Goal: Complete application form: Complete application form

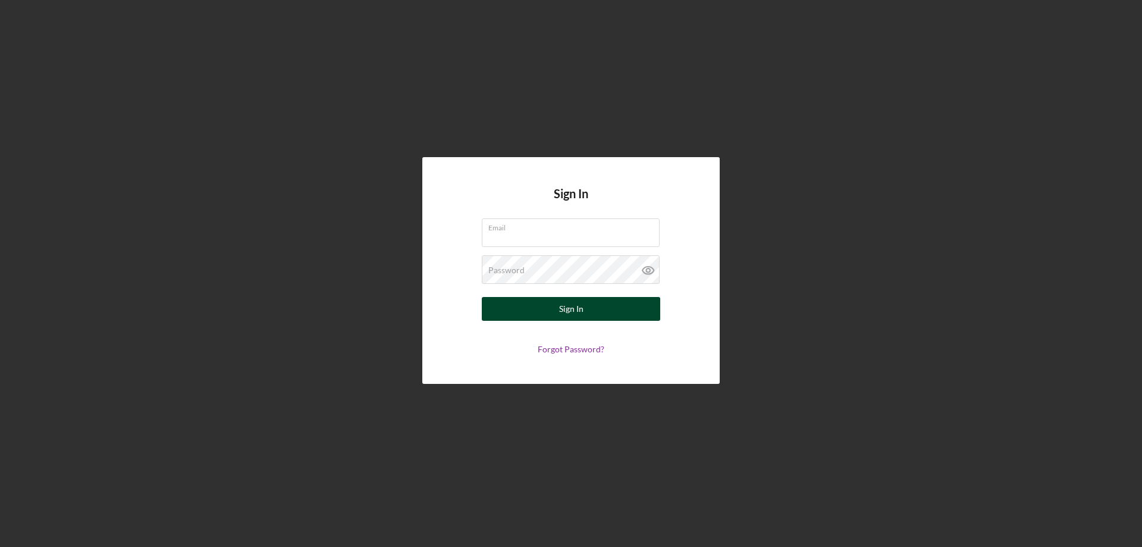
type input "[PERSON_NAME][EMAIL_ADDRESS][DOMAIN_NAME]"
click at [592, 305] on button "Sign In" at bounding box center [571, 309] width 178 height 24
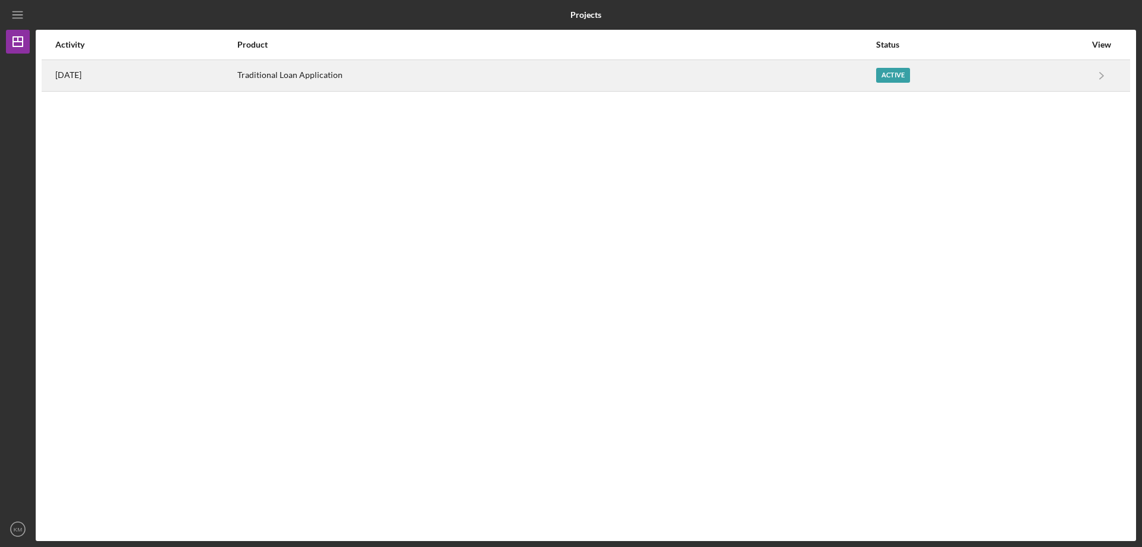
click at [1082, 68] on div "Active" at bounding box center [980, 76] width 209 height 30
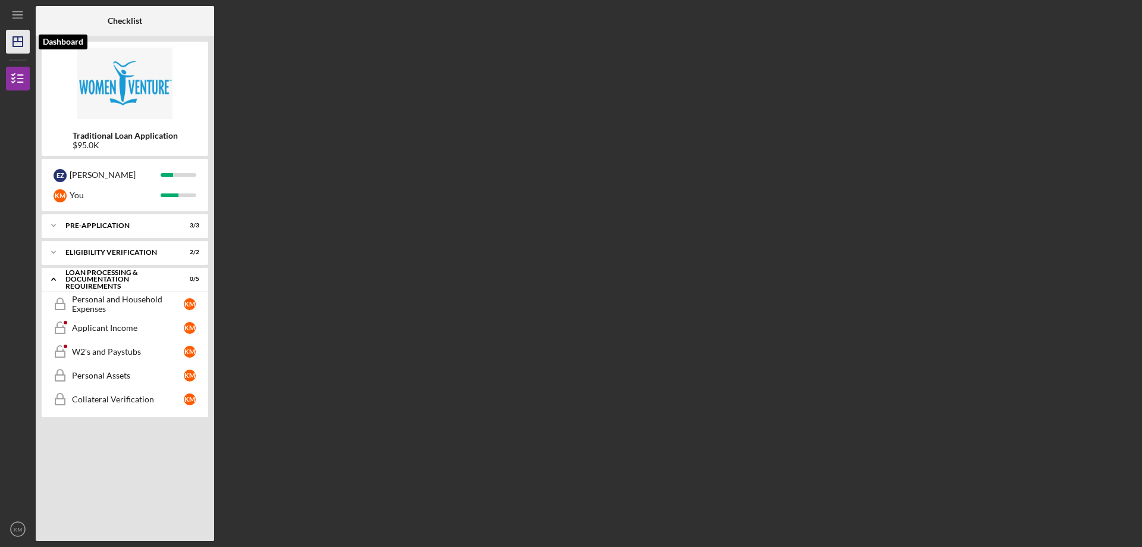
click at [24, 37] on icon "Icon/Dashboard" at bounding box center [18, 42] width 30 height 30
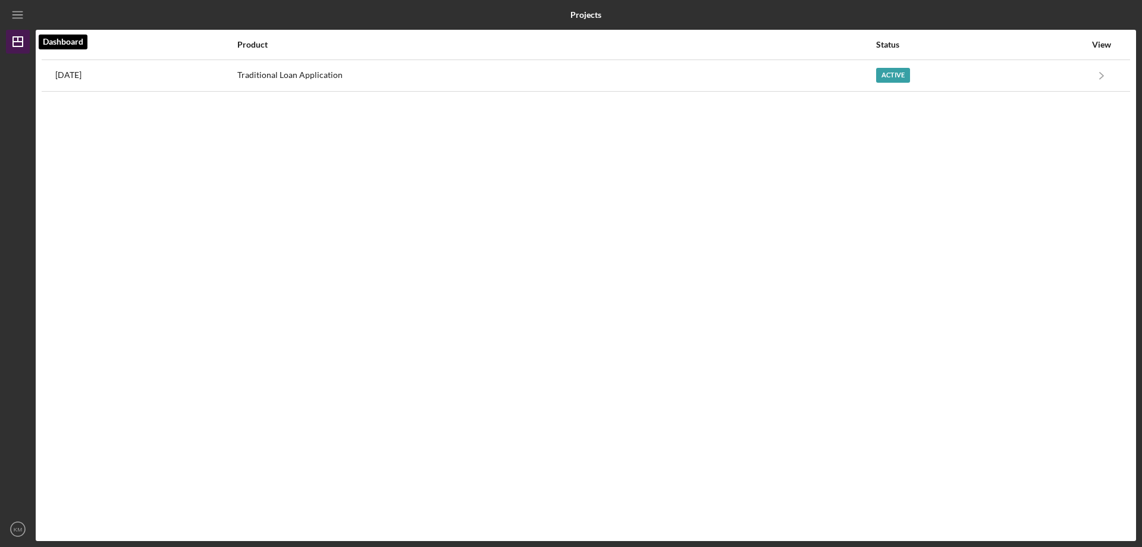
click at [25, 37] on icon "Icon/Dashboard" at bounding box center [18, 42] width 30 height 30
click at [14, 8] on icon "Icon/Menu" at bounding box center [18, 15] width 27 height 27
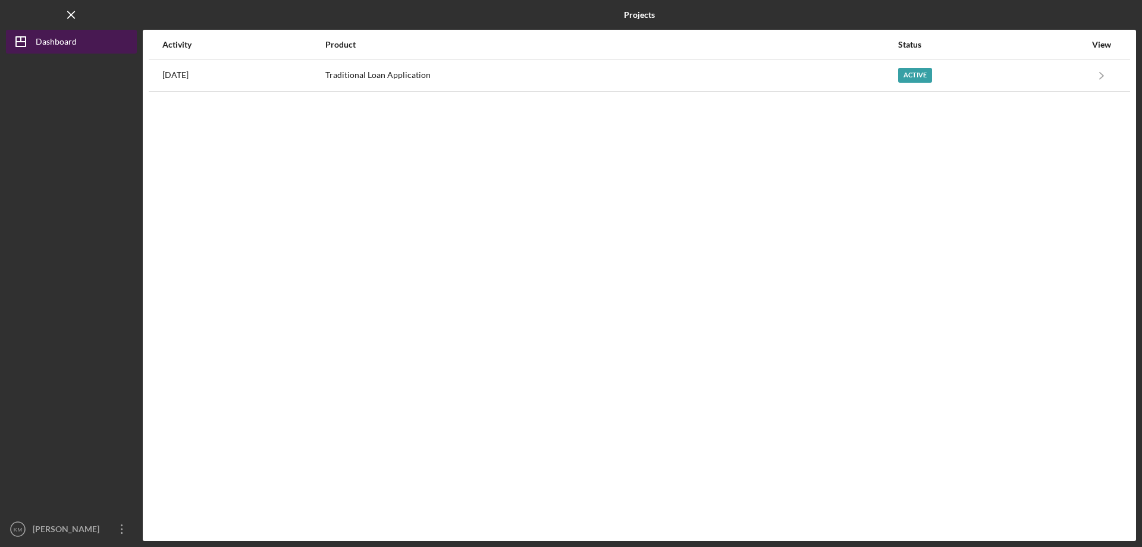
click at [51, 40] on div "Dashboard" at bounding box center [56, 43] width 41 height 27
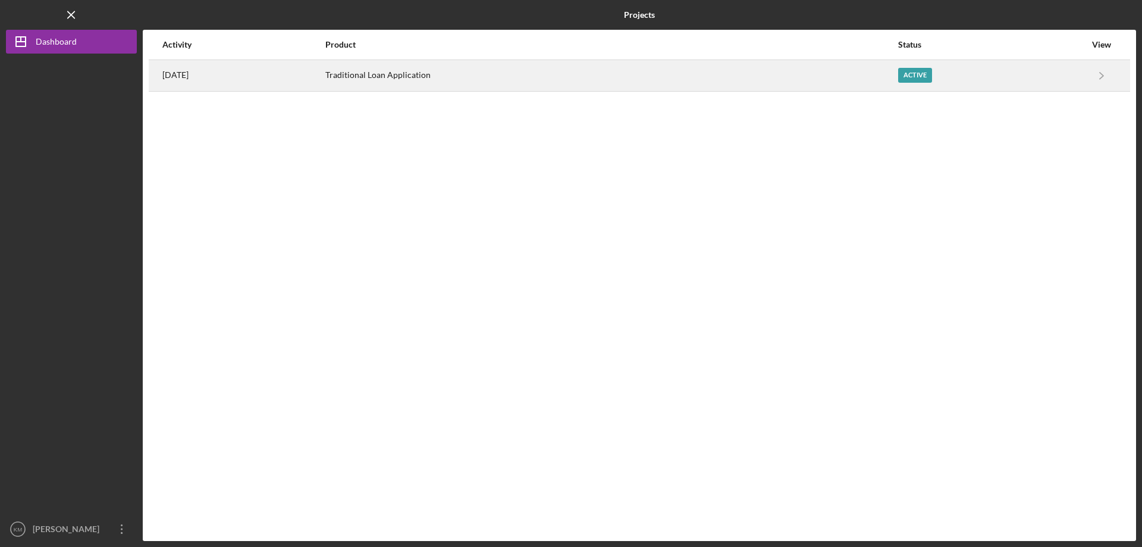
click at [897, 73] on div "Traditional Loan Application" at bounding box center [611, 76] width 572 height 30
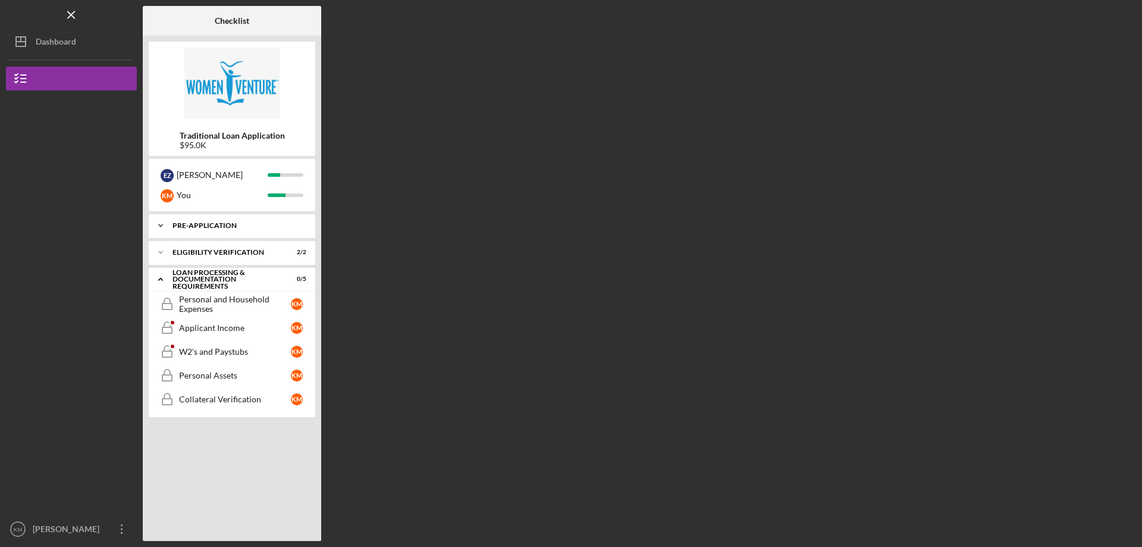
click at [203, 225] on div "Pre-Application" at bounding box center [237, 225] width 128 height 7
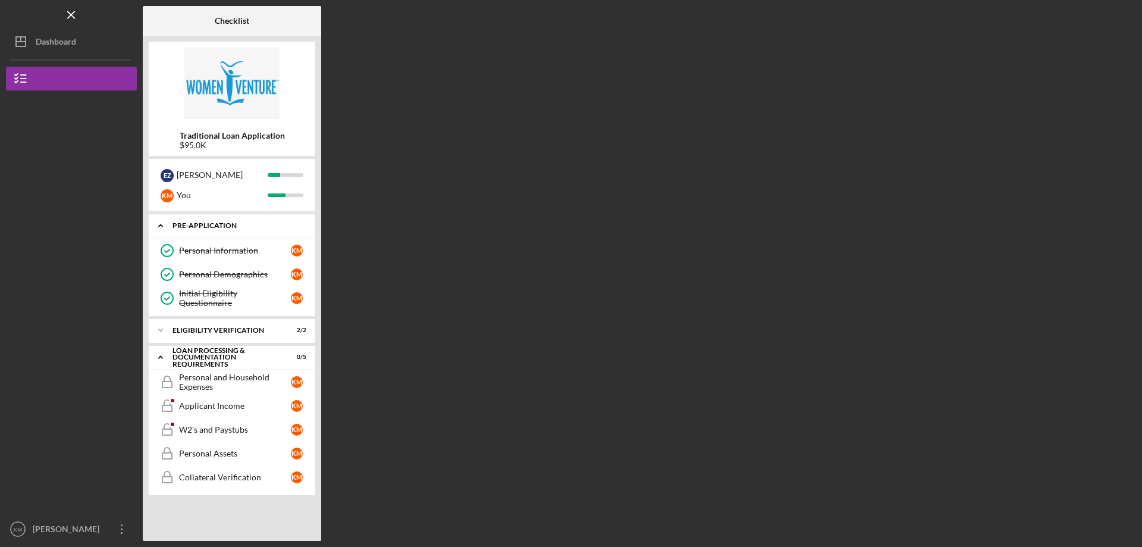
click at [203, 225] on div "Pre-Application" at bounding box center [237, 225] width 128 height 7
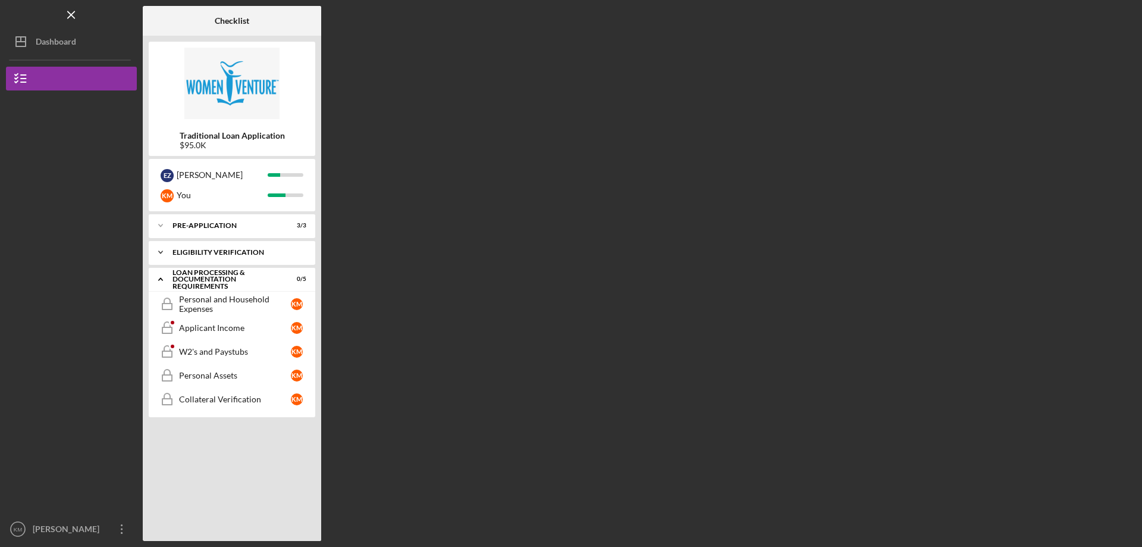
click at [230, 256] on div "Icon/Expander Eligibility Verification 2 / 2" at bounding box center [232, 252] width 167 height 24
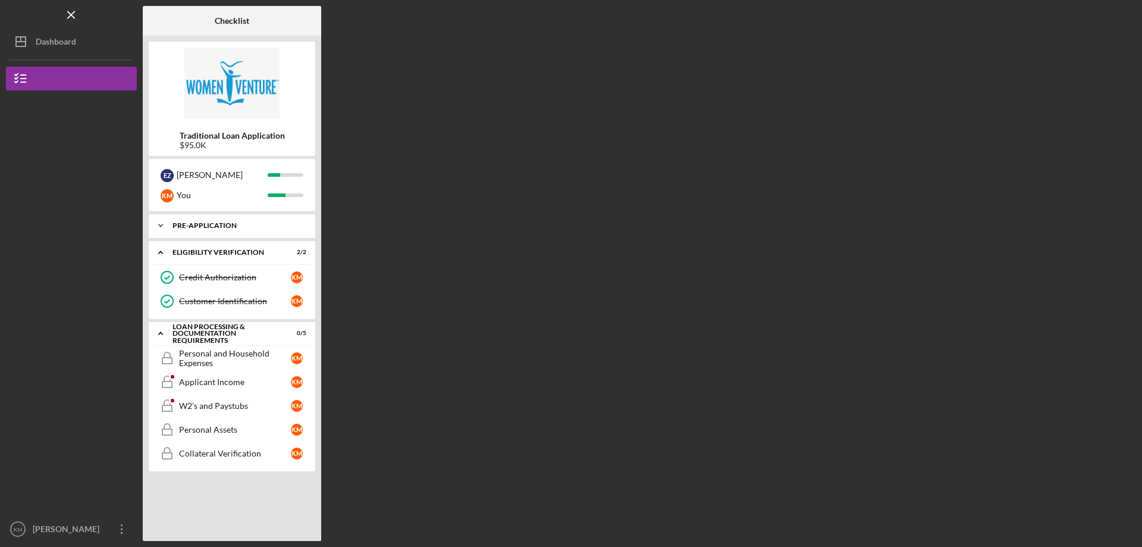
click at [220, 227] on div "Pre-Application" at bounding box center [237, 225] width 128 height 7
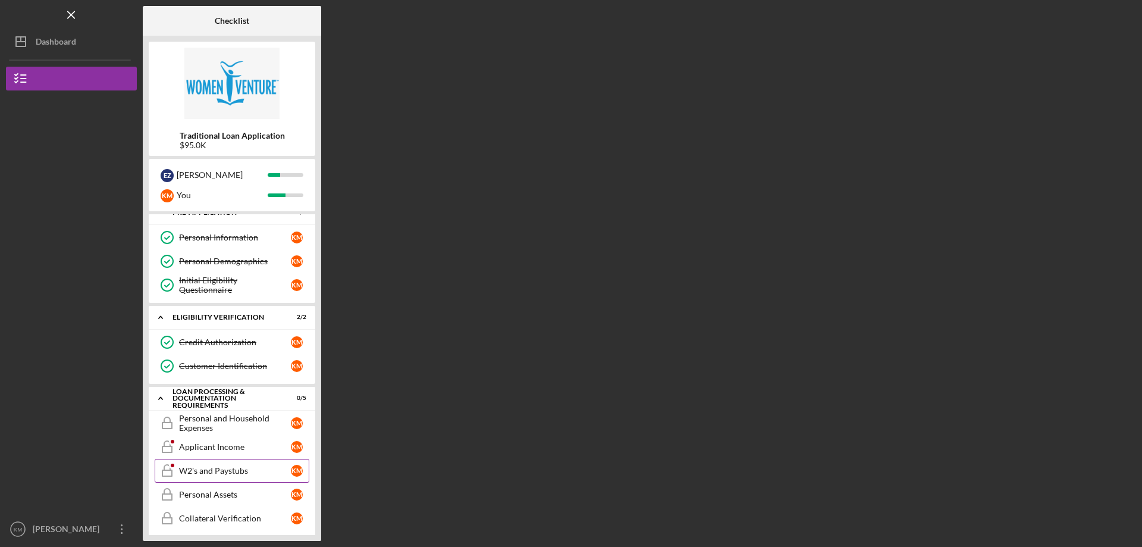
scroll to position [20, 0]
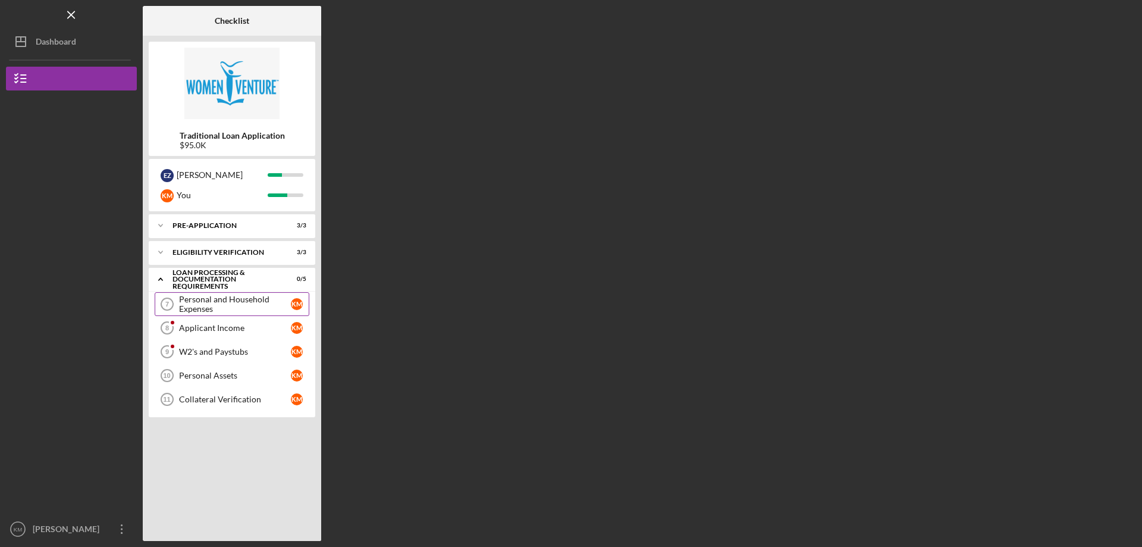
click at [252, 297] on div "Personal and Household Expenses" at bounding box center [235, 303] width 112 height 19
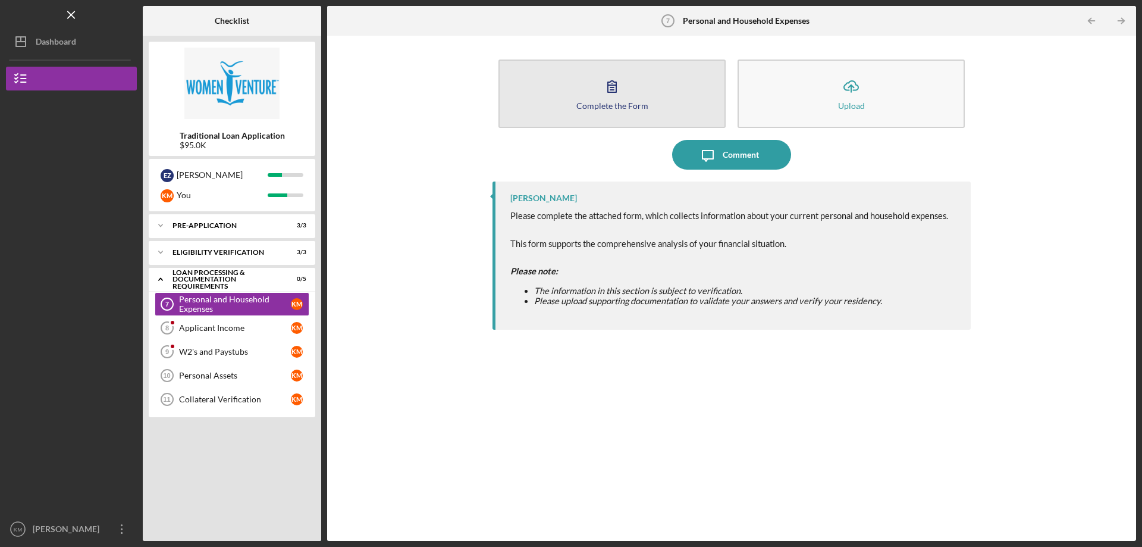
click at [655, 94] on button "Complete the Form Form" at bounding box center [612, 93] width 227 height 68
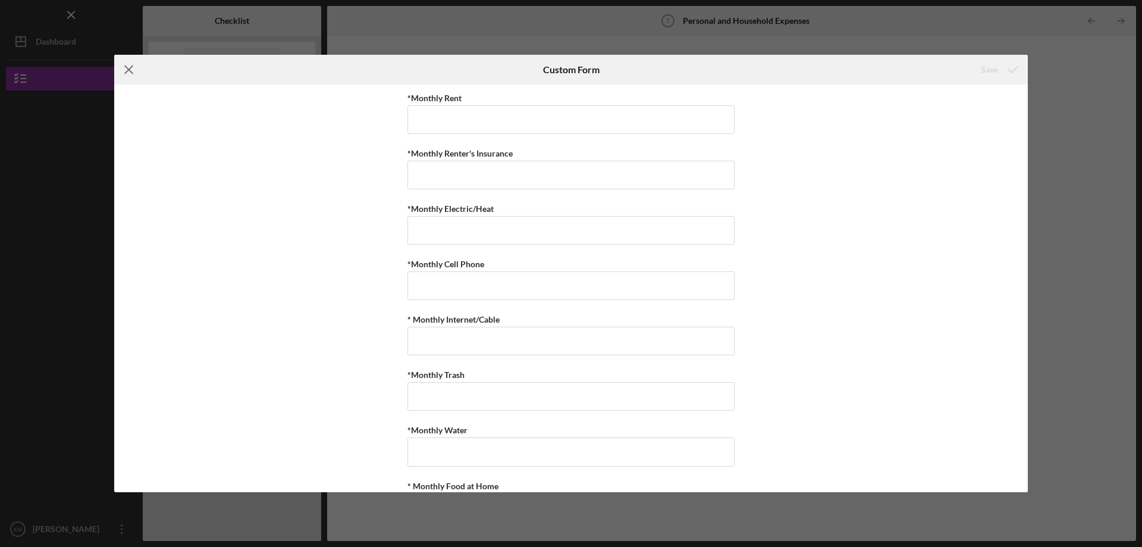
click at [130, 67] on line at bounding box center [129, 70] width 8 height 8
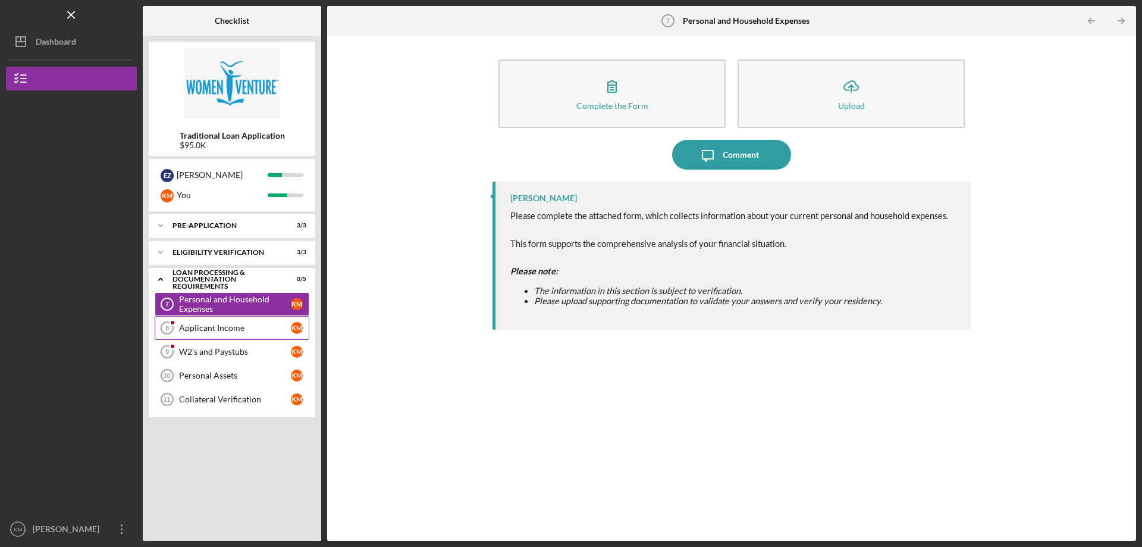
click at [243, 331] on div "Applicant Income" at bounding box center [235, 328] width 112 height 10
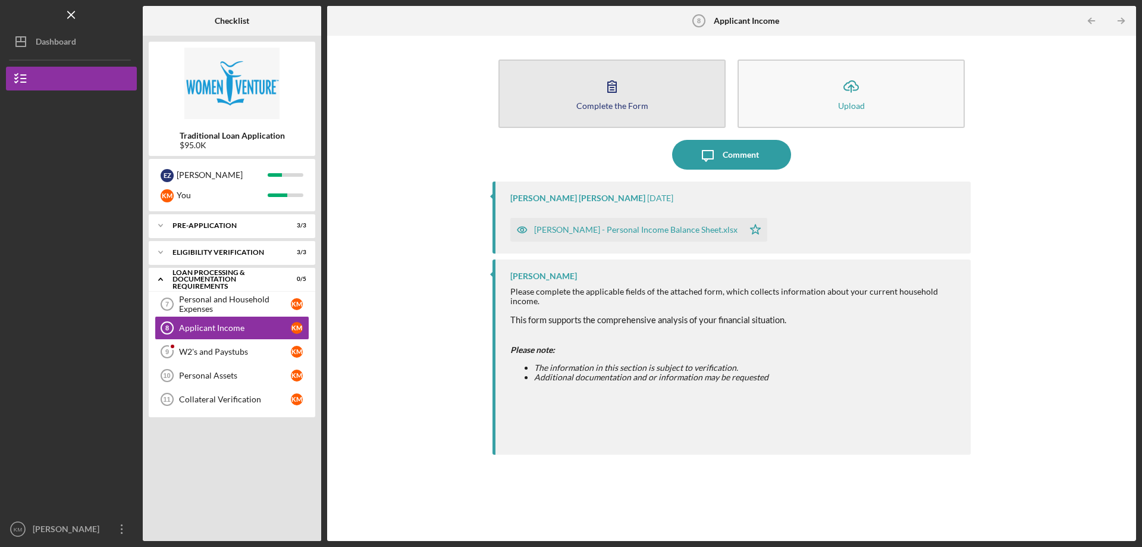
click at [638, 101] on div "Complete the Form" at bounding box center [612, 105] width 72 height 9
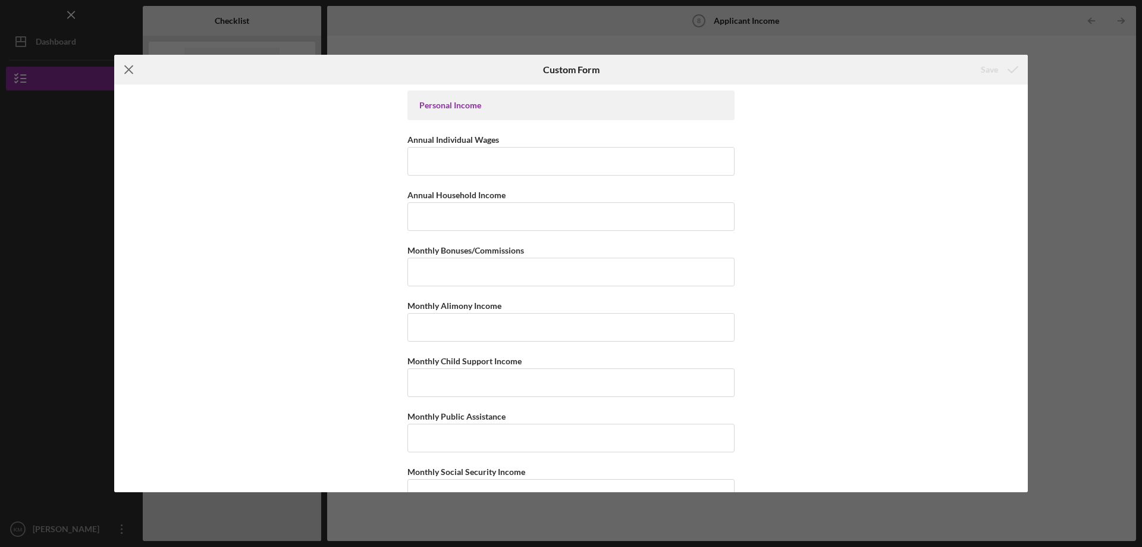
click at [115, 77] on icon "Icon/Menu Close" at bounding box center [129, 70] width 30 height 30
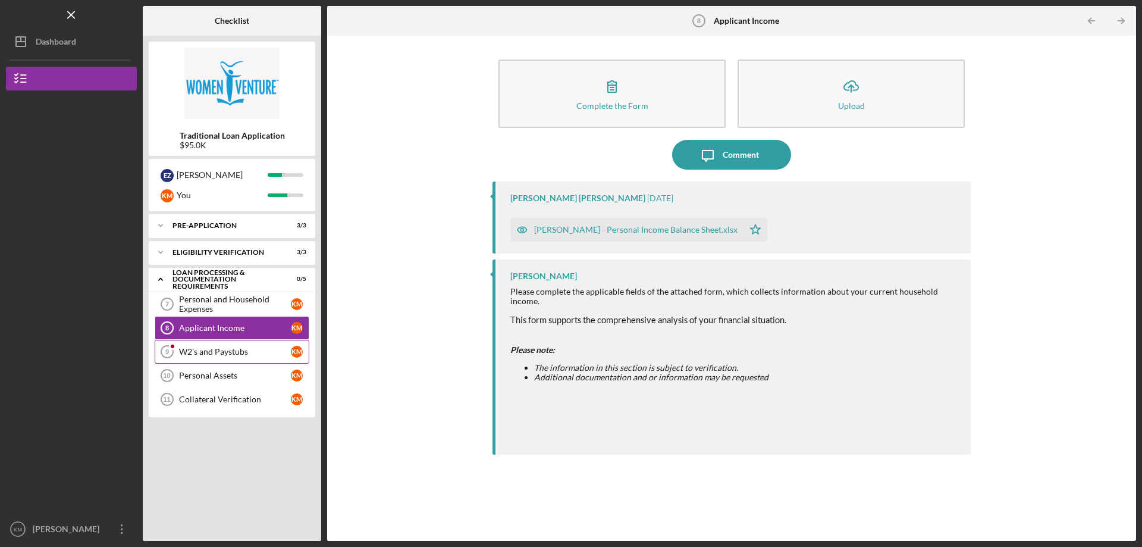
click at [234, 352] on div "W2's and Paystubs" at bounding box center [235, 352] width 112 height 10
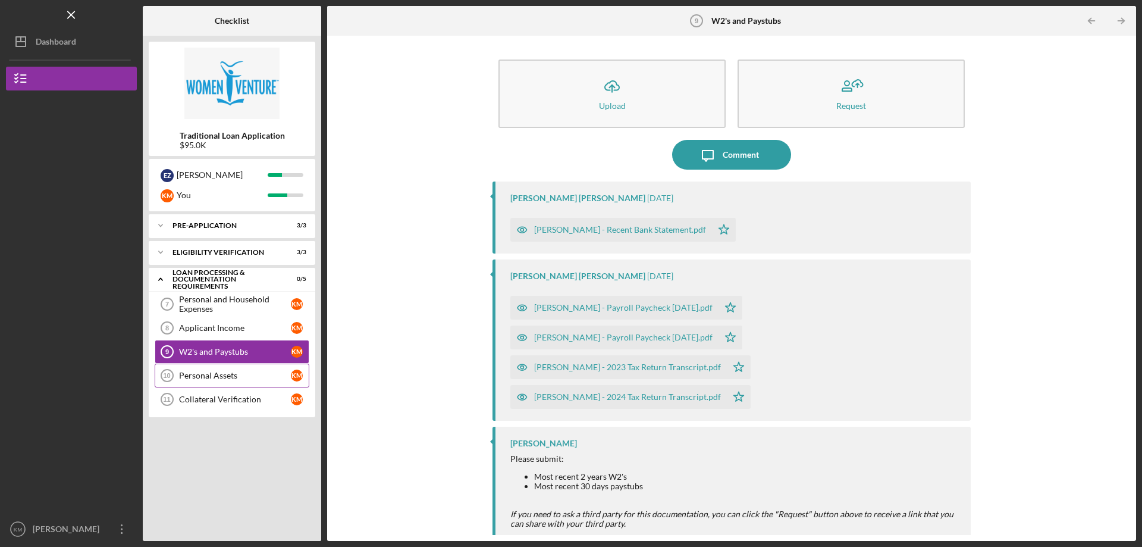
click at [251, 380] on div "Personal Assets" at bounding box center [235, 376] width 112 height 10
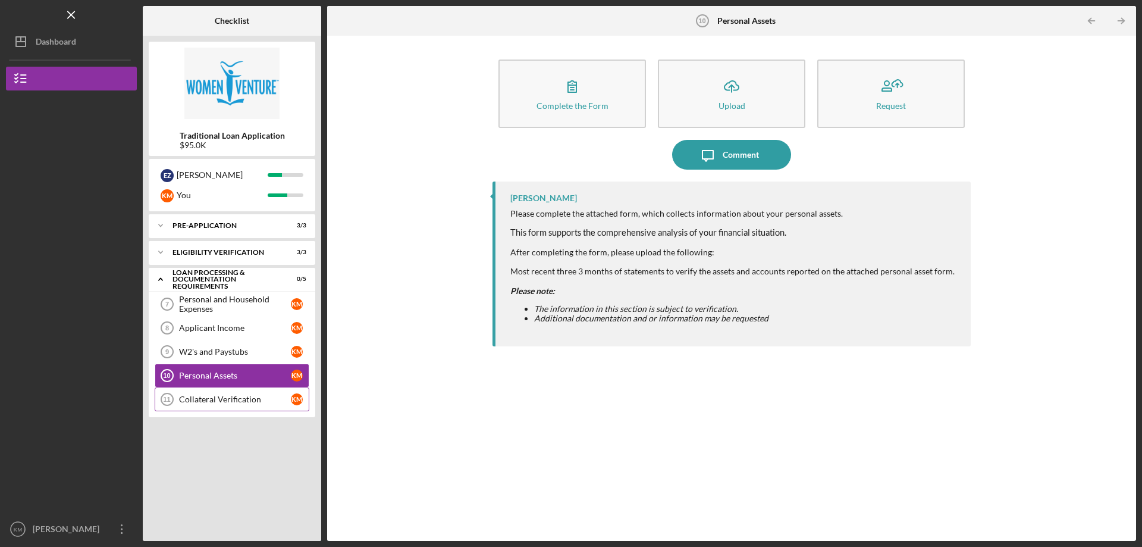
click at [243, 396] on div "Collateral Verification" at bounding box center [235, 399] width 112 height 10
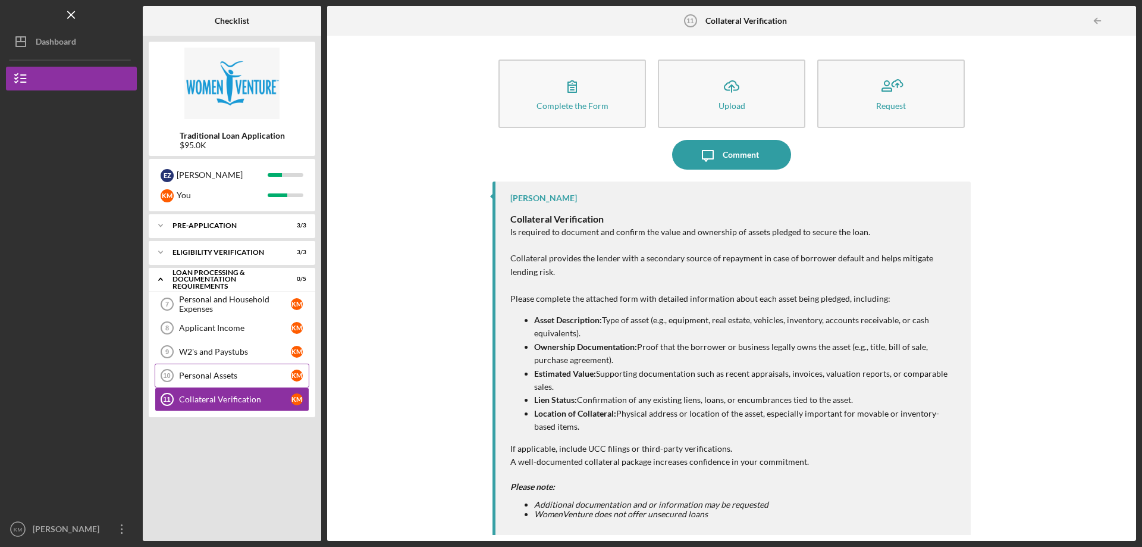
click at [167, 376] on tspan "10" at bounding box center [166, 375] width 7 height 7
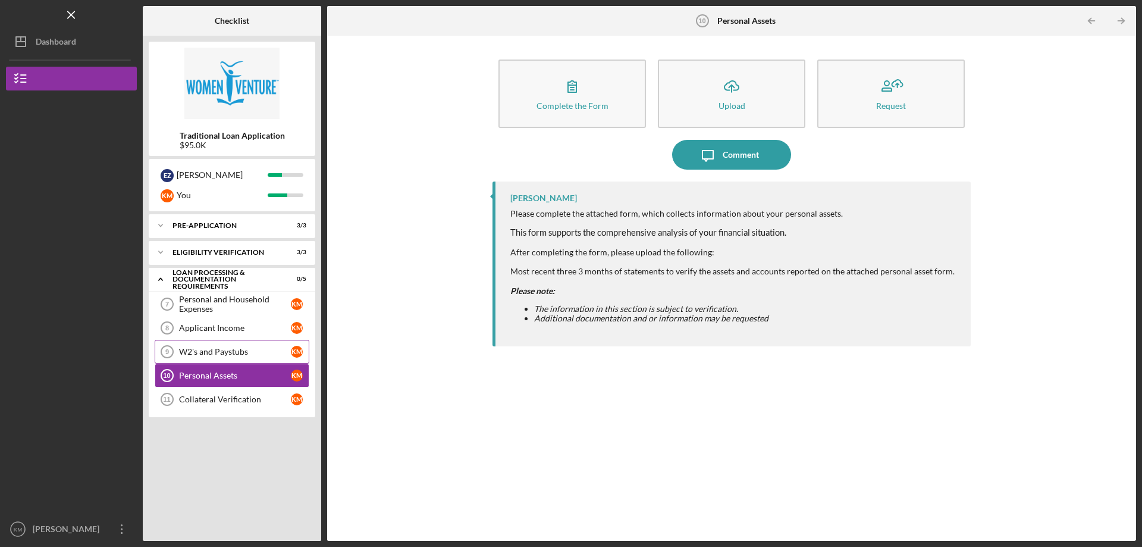
click at [178, 356] on icon "W2's and Paystubs 9" at bounding box center [167, 352] width 30 height 30
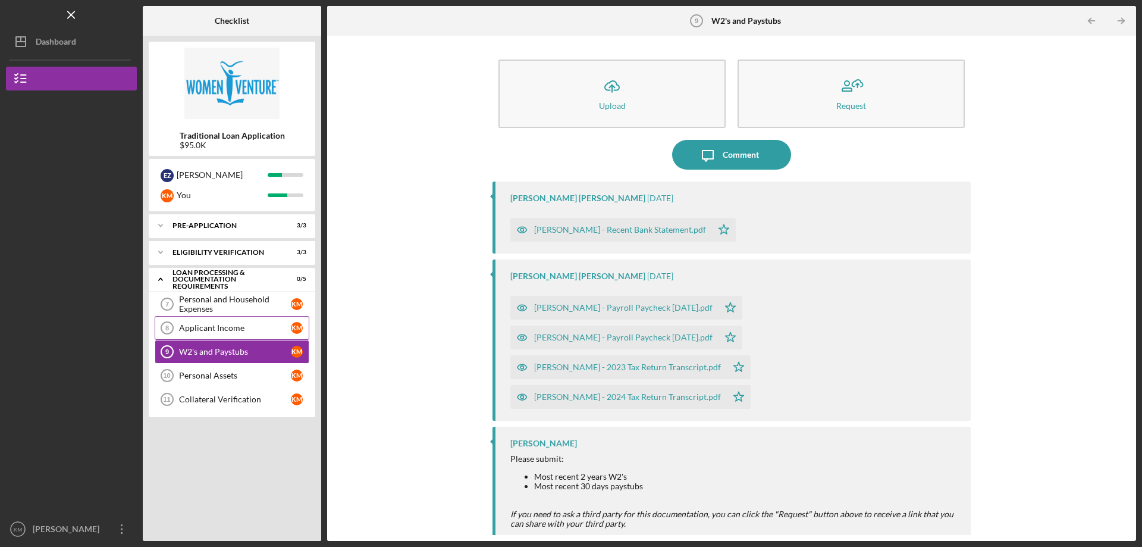
click at [203, 334] on link "Applicant Income 8 Applicant Income K M" at bounding box center [232, 328] width 155 height 24
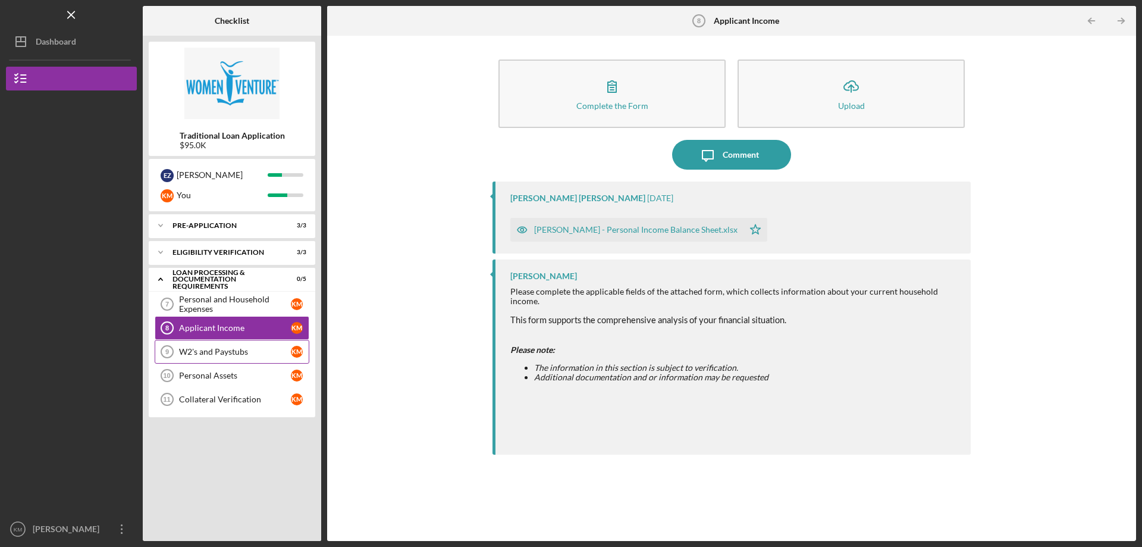
click at [247, 346] on link "W2's and Paystubs 9 W2's and Paystubs K M" at bounding box center [232, 352] width 155 height 24
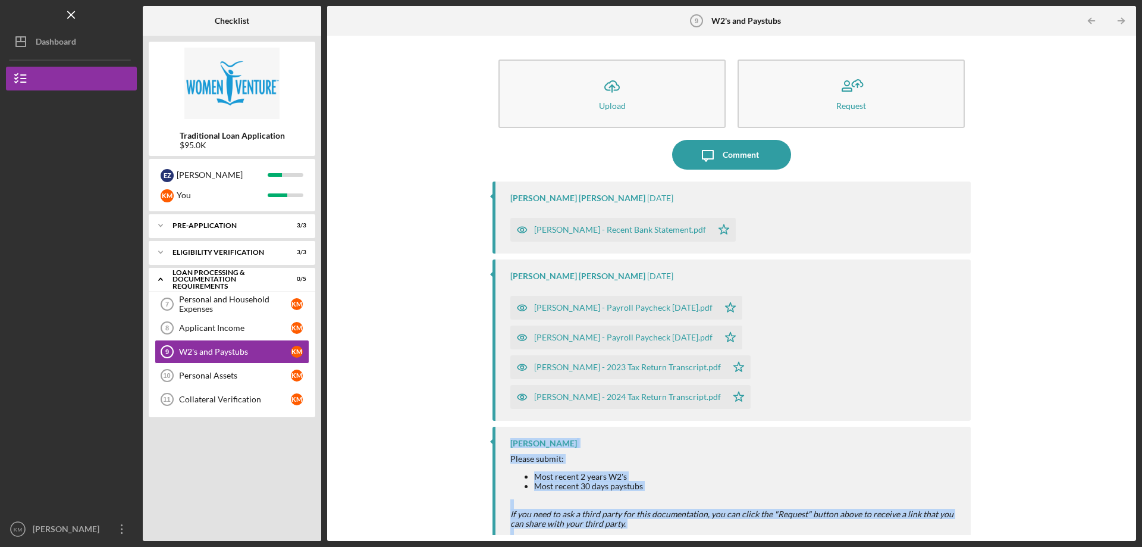
scroll to position [23, 0]
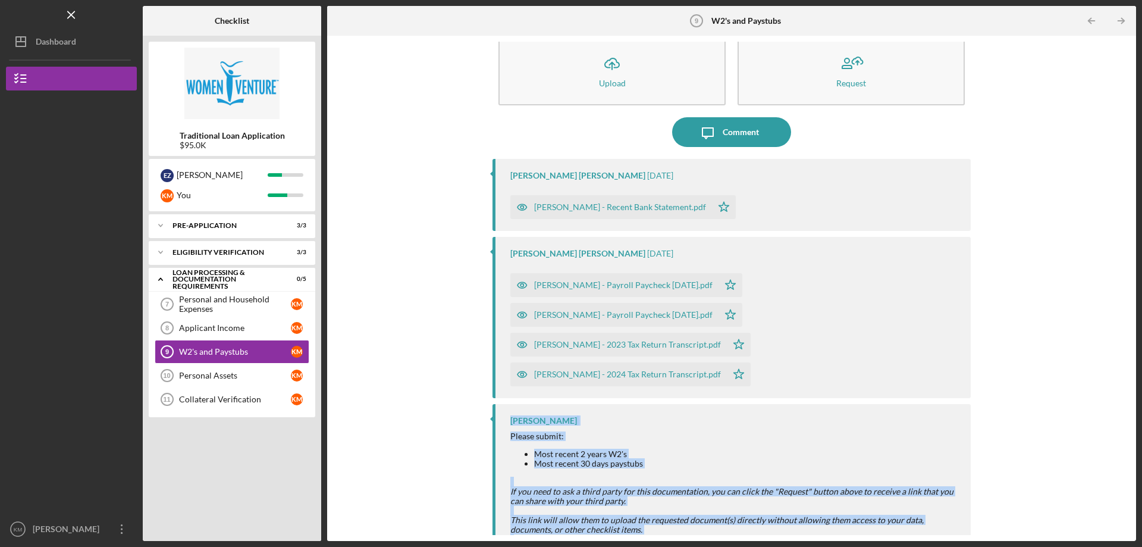
drag, startPoint x: 510, startPoint y: 383, endPoint x: 798, endPoint y: 524, distance: 320.6
click at [798, 524] on div "Hibaq Farah Please submit: Most recent 2 years W2's Most recent 30 days paystub…" at bounding box center [732, 499] width 478 height 190
click at [789, 515] on div "This link will allow them to upload the requested document(s) directly without …" at bounding box center [734, 524] width 449 height 19
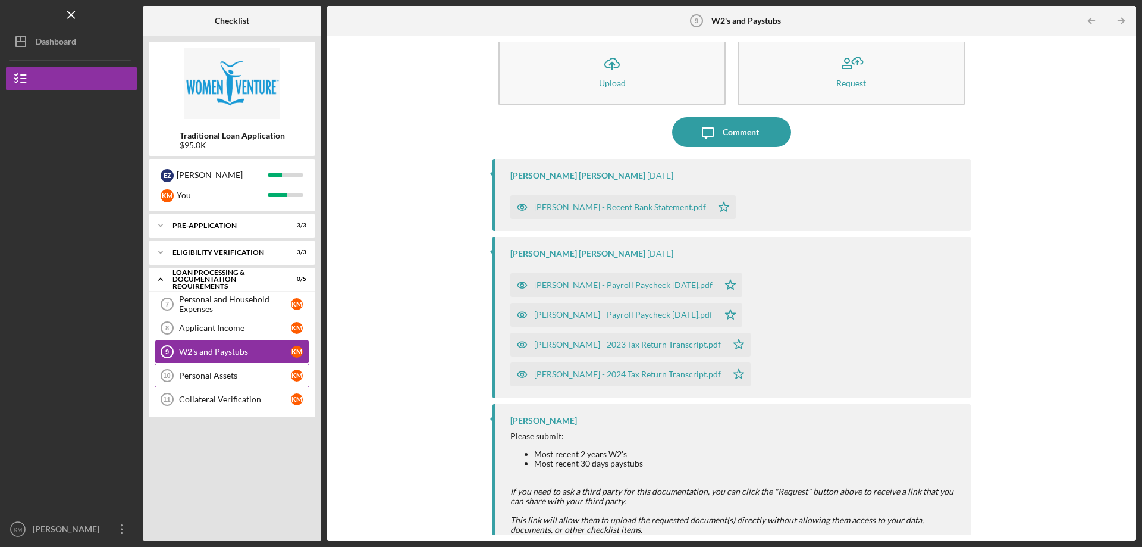
click at [259, 373] on div "Personal Assets" at bounding box center [235, 376] width 112 height 10
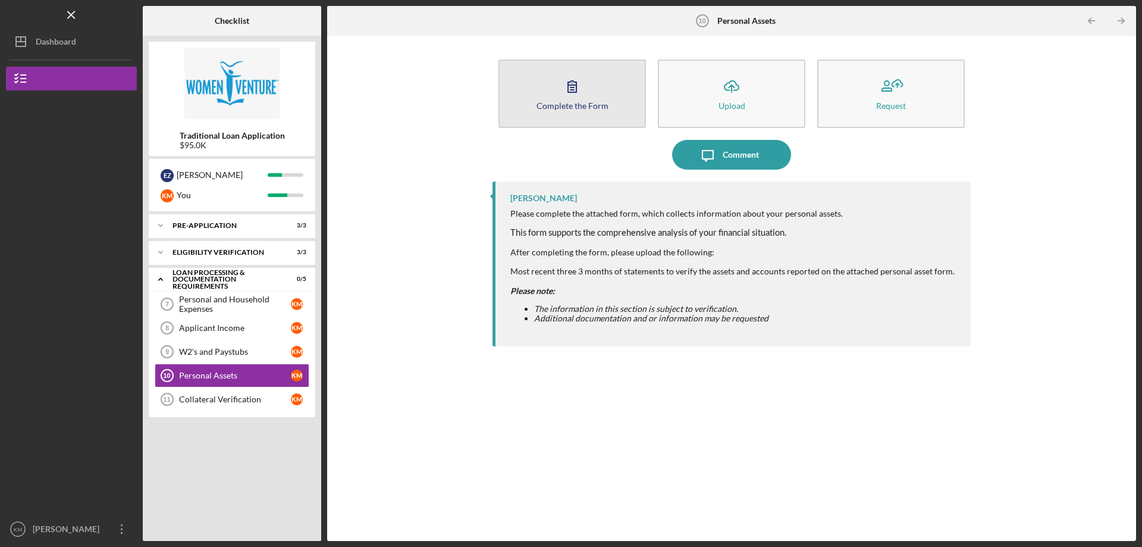
click at [580, 93] on icon "button" at bounding box center [572, 86] width 30 height 30
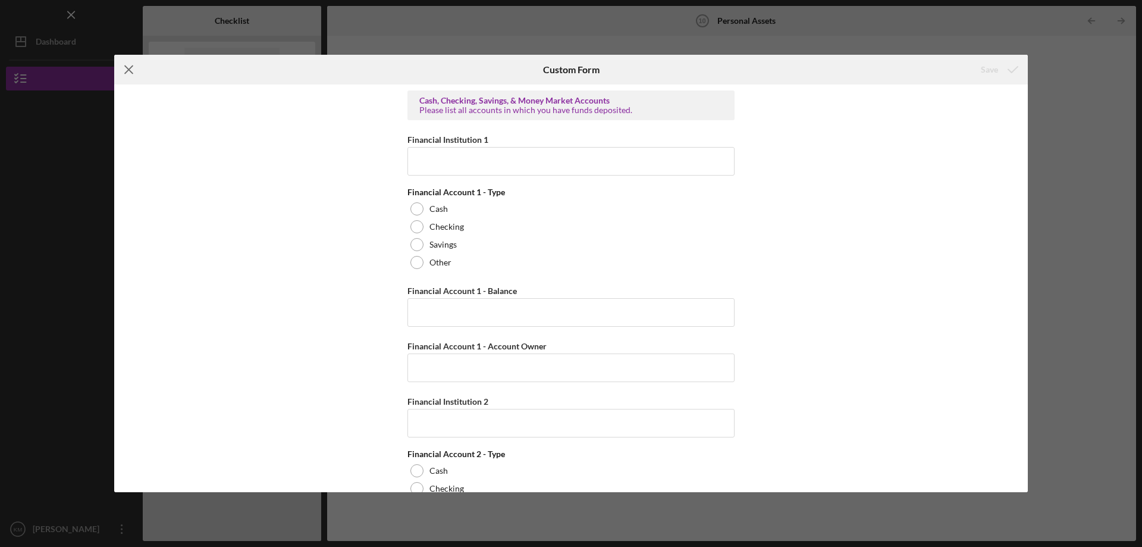
click at [132, 71] on icon "Icon/Menu Close" at bounding box center [129, 70] width 30 height 30
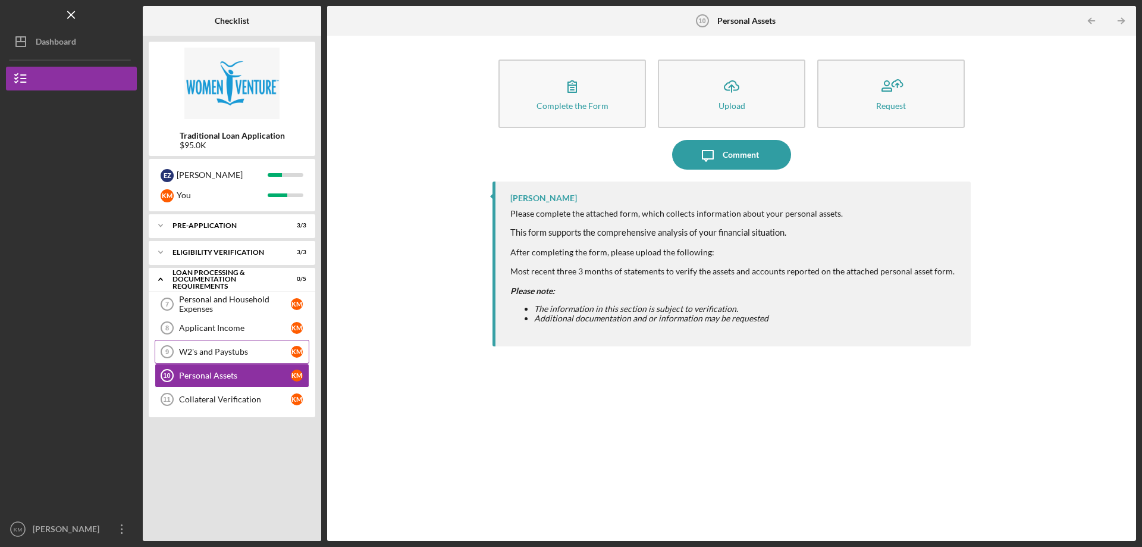
click at [221, 343] on link "W2's and Paystubs 9 W2's and Paystubs K M" at bounding box center [232, 352] width 155 height 24
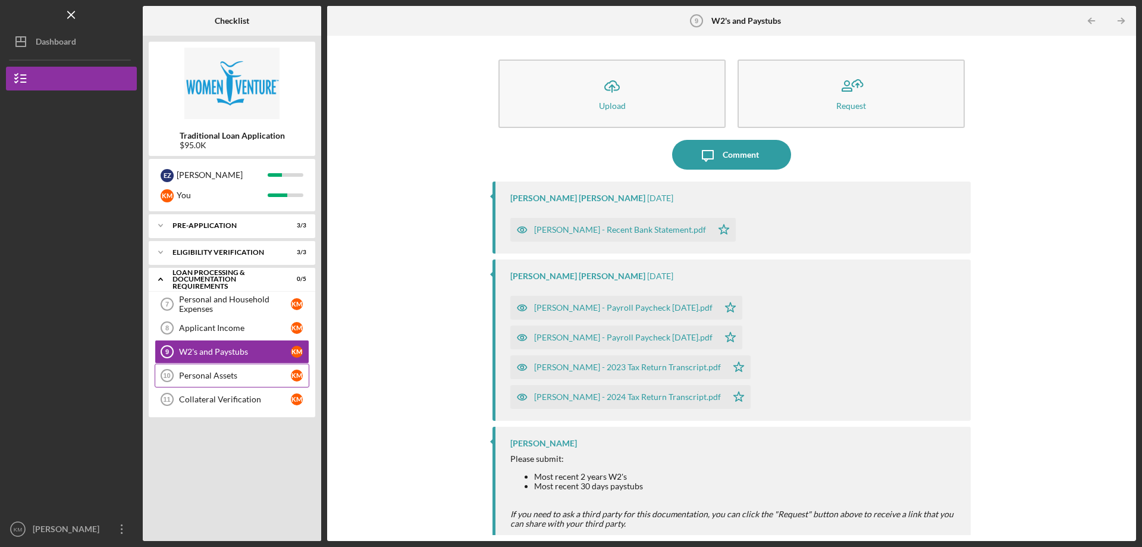
click at [213, 378] on div "Personal Assets" at bounding box center [235, 376] width 112 height 10
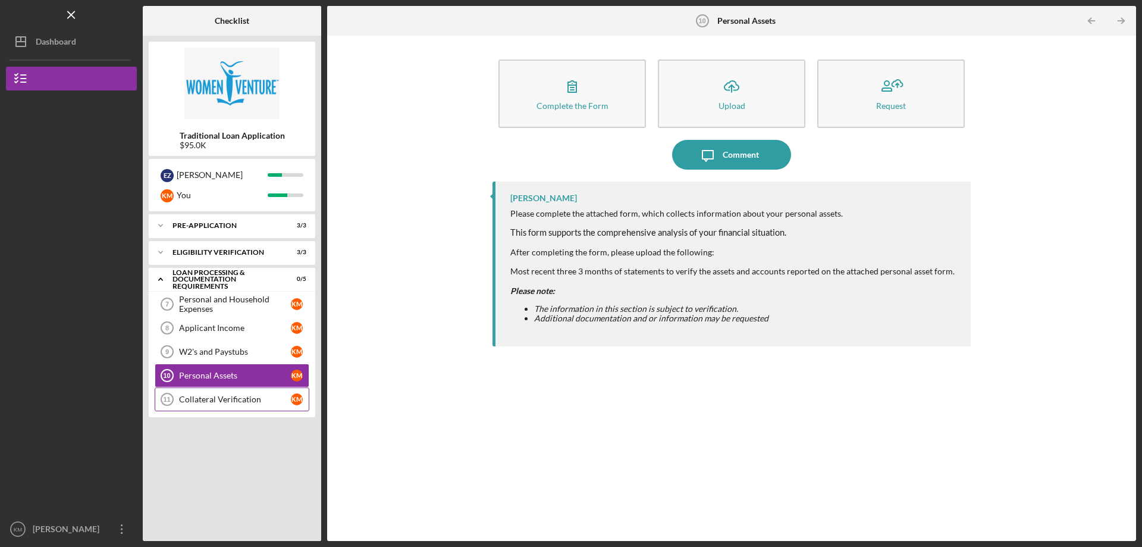
click at [240, 404] on div "Collateral Verification" at bounding box center [235, 399] width 112 height 10
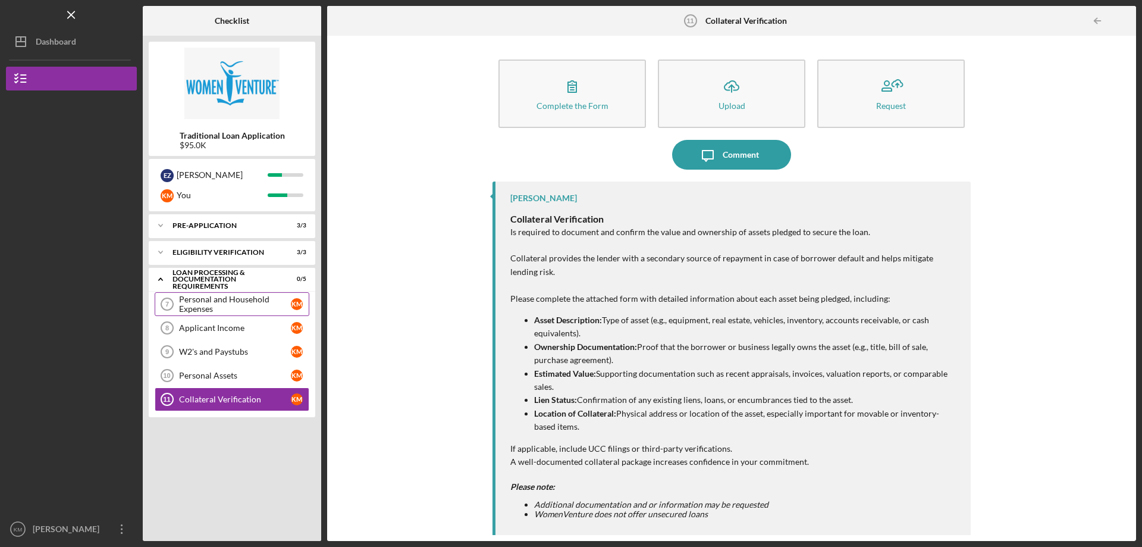
click at [269, 299] on div "Personal and Household Expenses" at bounding box center [235, 303] width 112 height 19
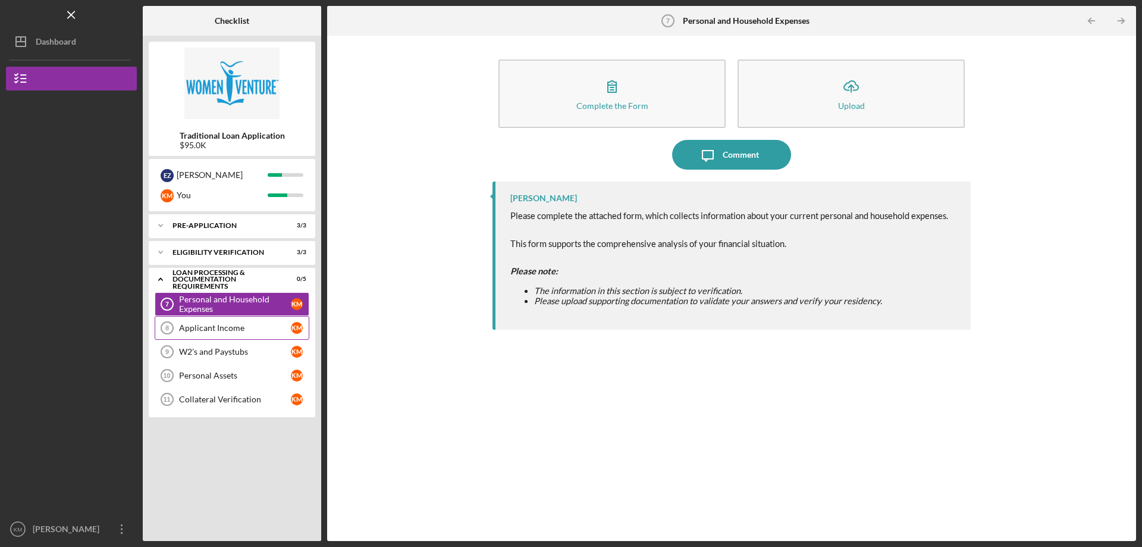
click at [218, 333] on link "Applicant Income 8 Applicant Income K M" at bounding box center [232, 328] width 155 height 24
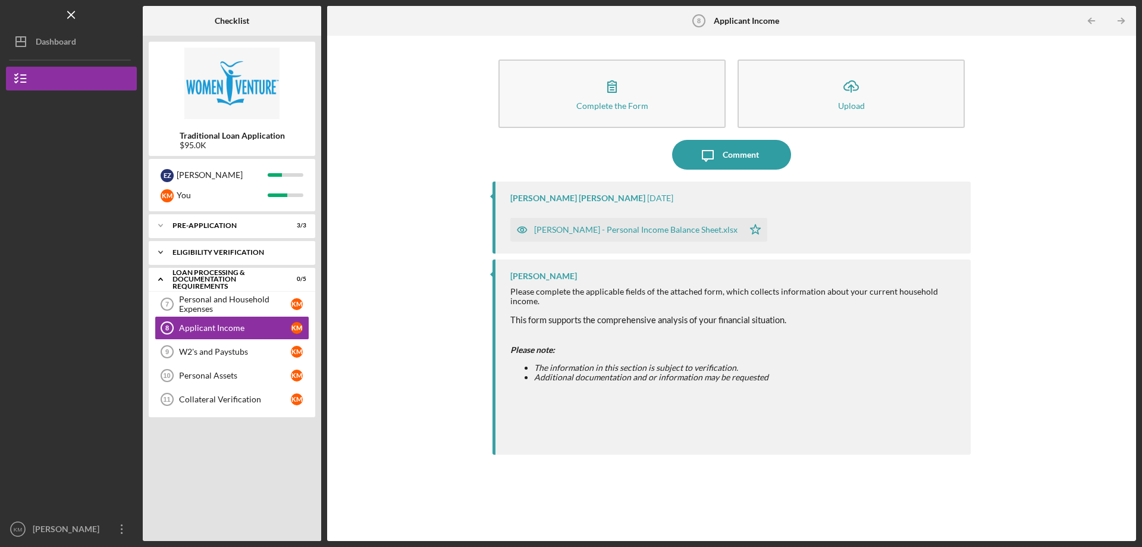
click at [222, 247] on div "Icon/Expander Eligibility Verification 3 / 3" at bounding box center [232, 252] width 167 height 24
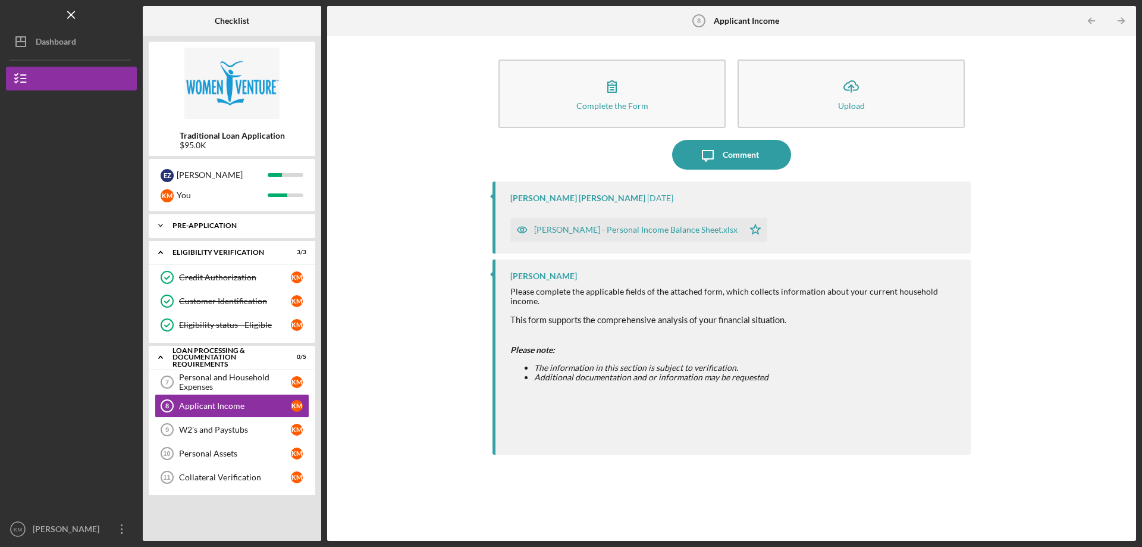
click at [242, 227] on div "Pre-Application" at bounding box center [237, 225] width 128 height 7
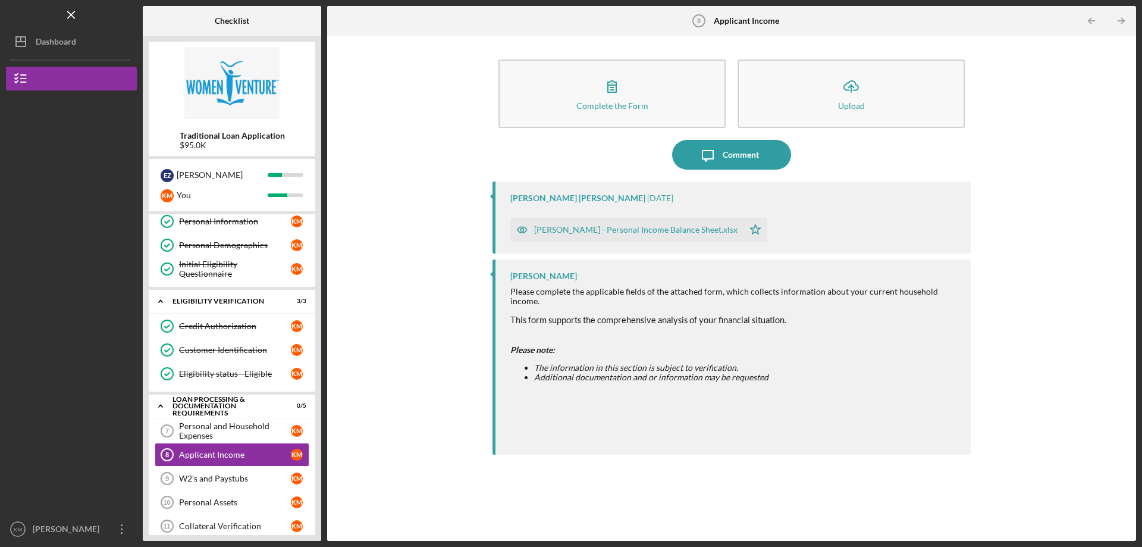
scroll to position [44, 0]
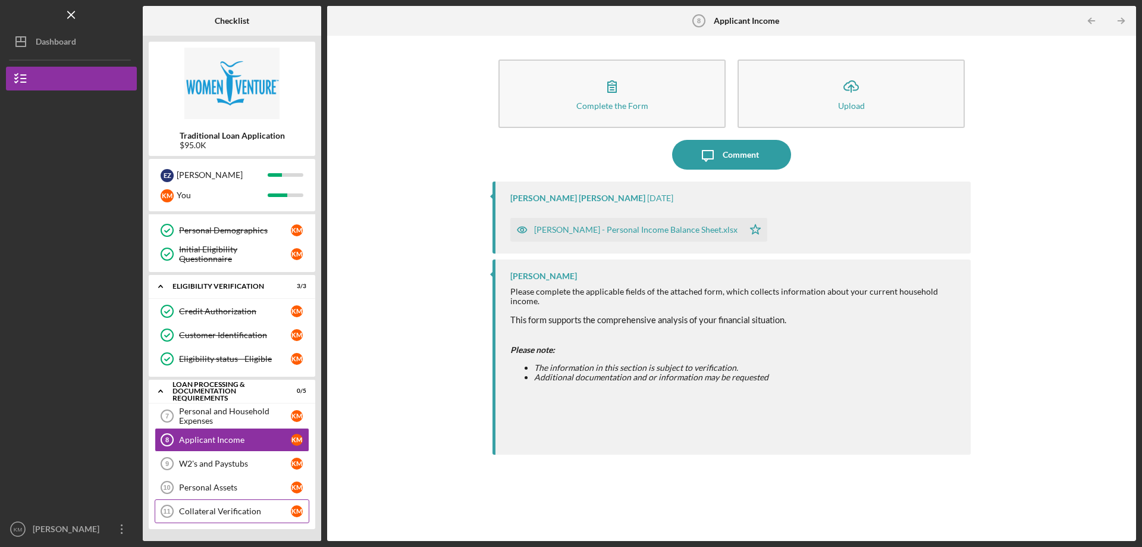
click at [236, 506] on link "Collateral Verification 11 Collateral Verification K M" at bounding box center [232, 511] width 155 height 24
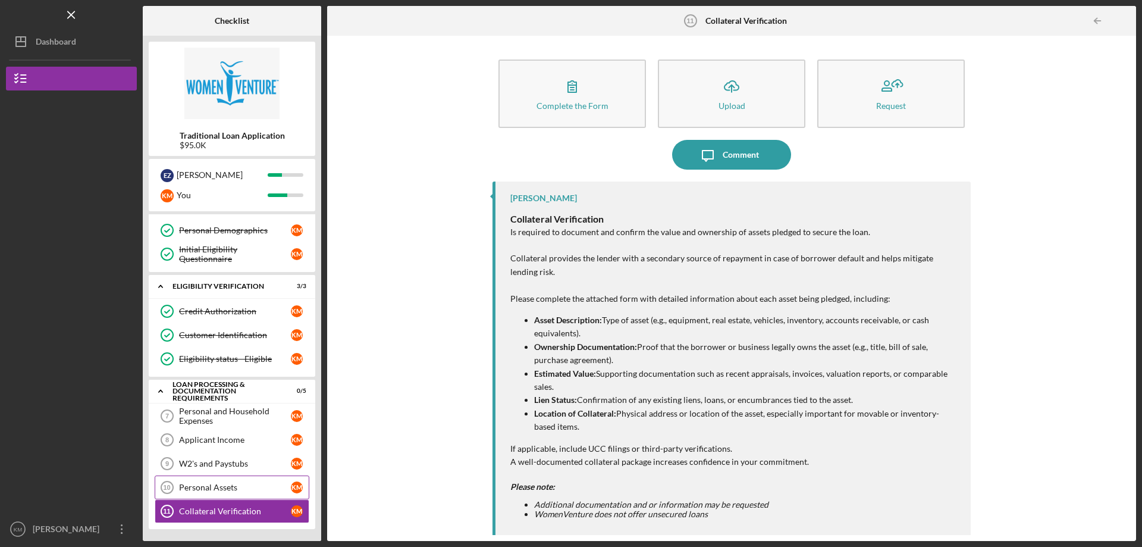
click at [221, 475] on div "Personal and Household Expenses 7 Personal and Household Expenses K M Applicant…" at bounding box center [232, 466] width 167 height 125
click at [232, 486] on div "Personal Assets" at bounding box center [235, 487] width 112 height 10
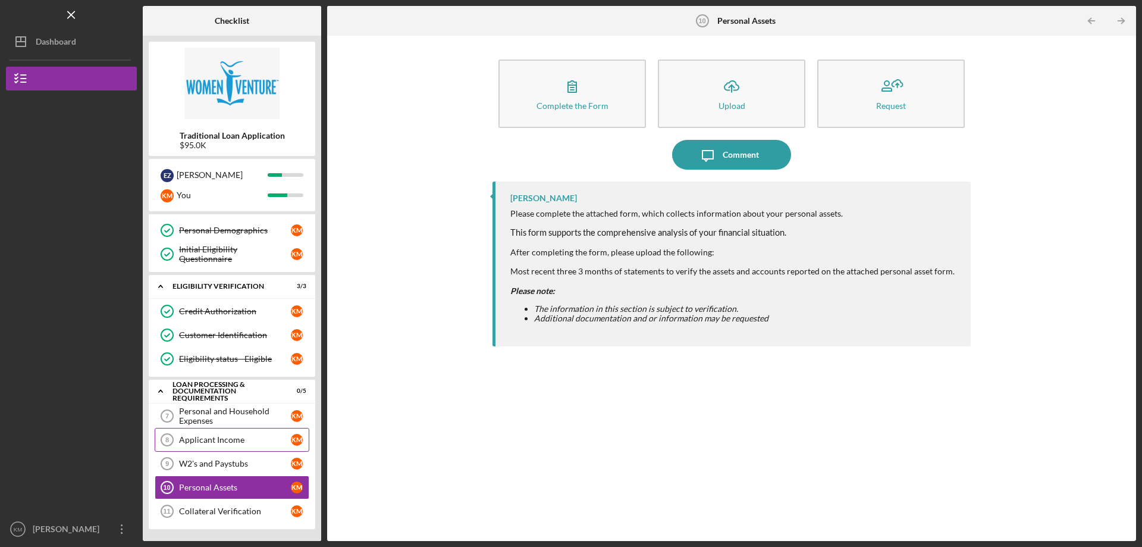
click at [247, 435] on div "Applicant Income" at bounding box center [235, 440] width 112 height 10
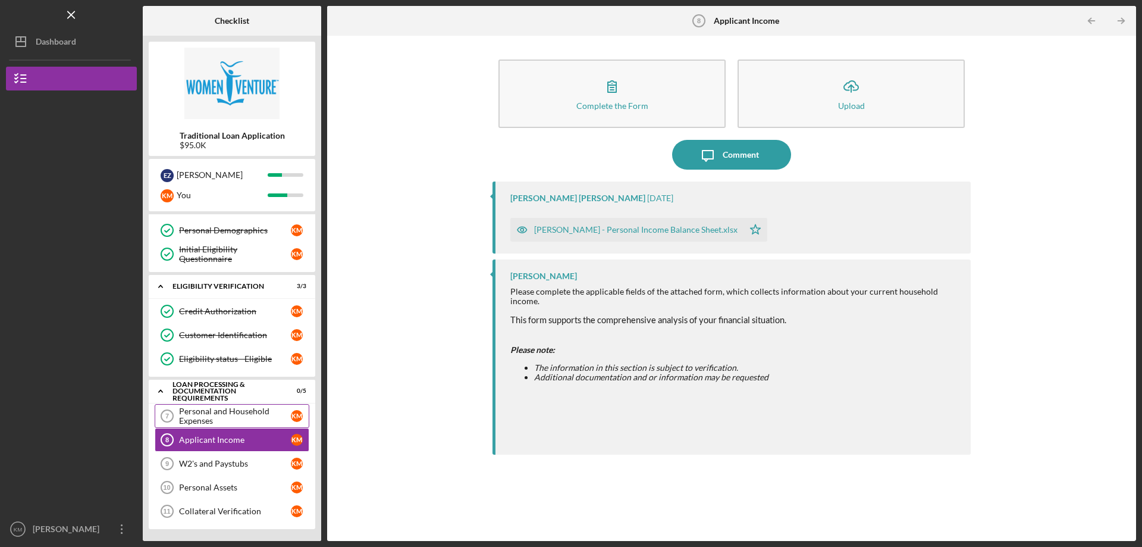
click at [256, 417] on div "Personal and Household Expenses" at bounding box center [235, 415] width 112 height 19
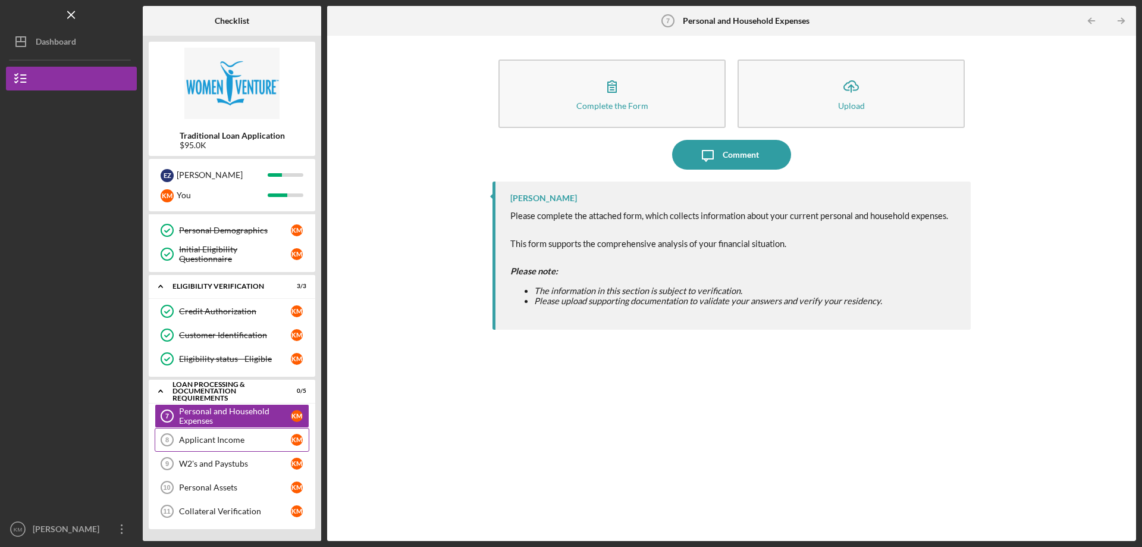
click at [261, 437] on div "Applicant Income" at bounding box center [235, 440] width 112 height 10
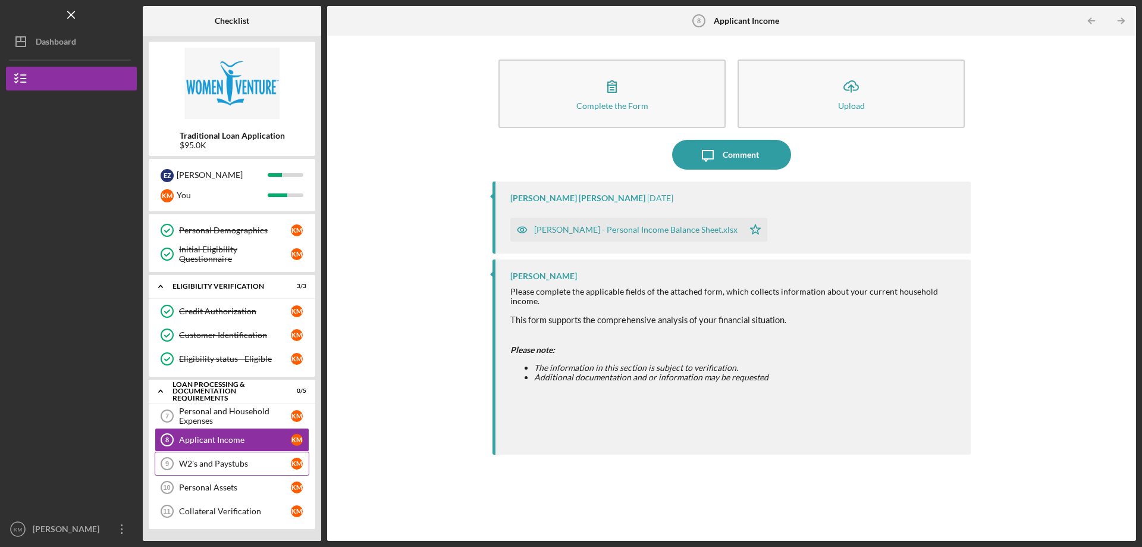
click at [248, 463] on div "W2's and Paystubs" at bounding box center [235, 464] width 112 height 10
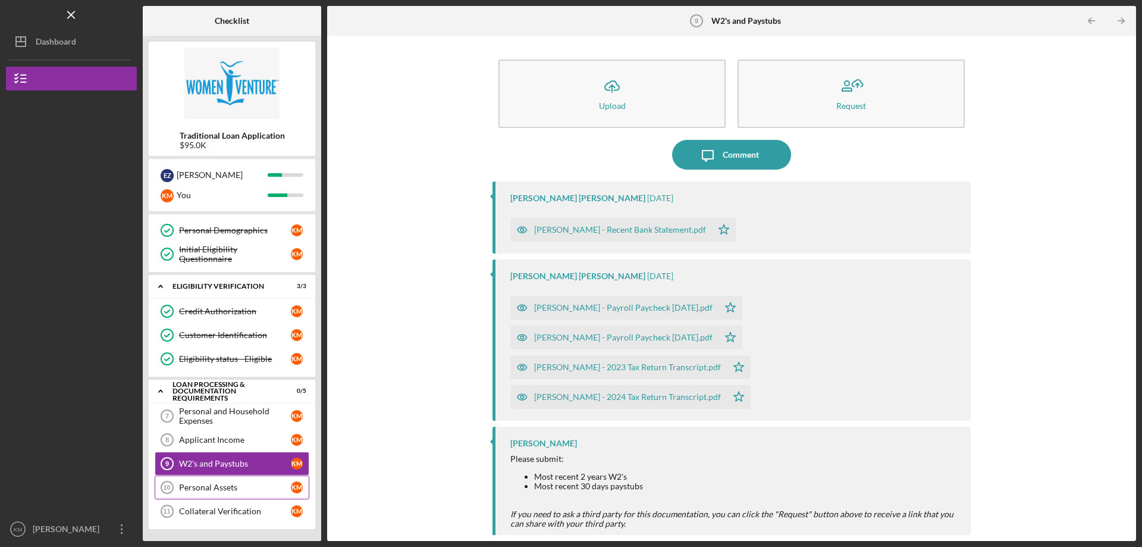
click at [237, 486] on div "Personal Assets" at bounding box center [235, 487] width 112 height 10
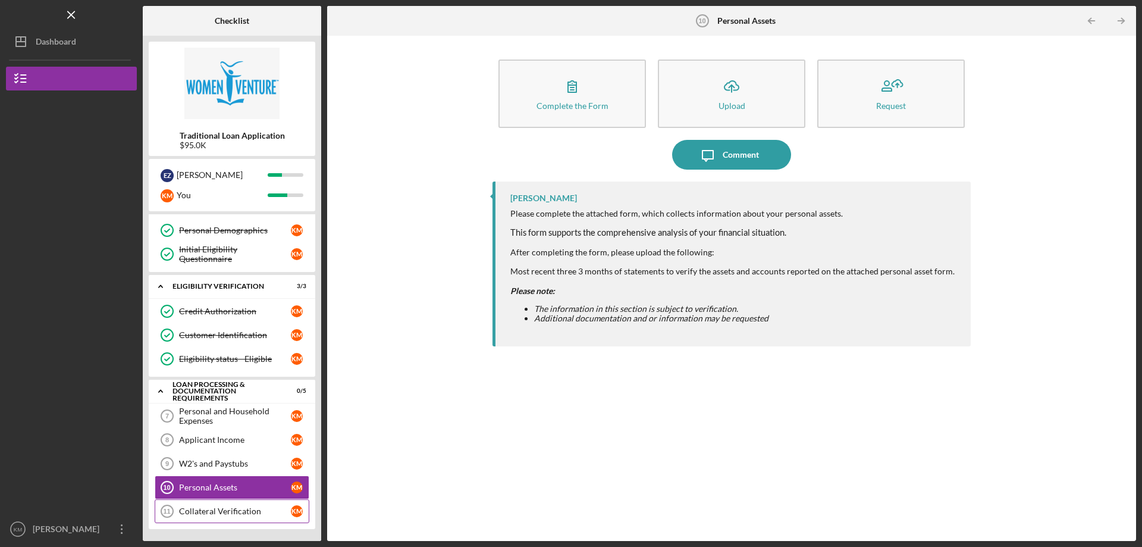
click at [233, 504] on link "Collateral Verification 11 Collateral Verification K M" at bounding box center [232, 511] width 155 height 24
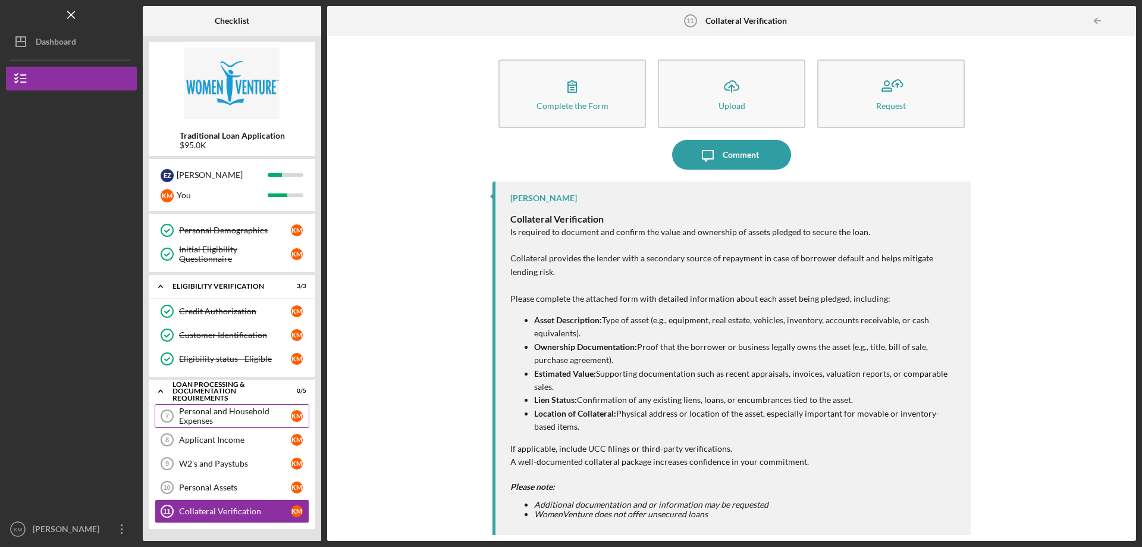
click at [233, 421] on div "Personal and Household Expenses" at bounding box center [235, 415] width 112 height 19
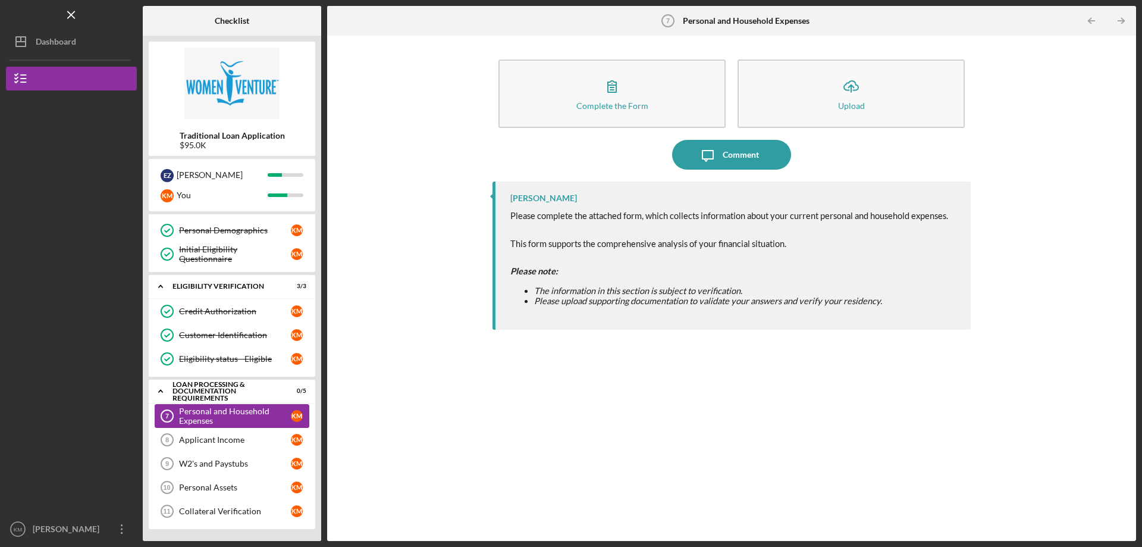
click at [233, 421] on div "Personal and Household Expenses" at bounding box center [235, 415] width 112 height 19
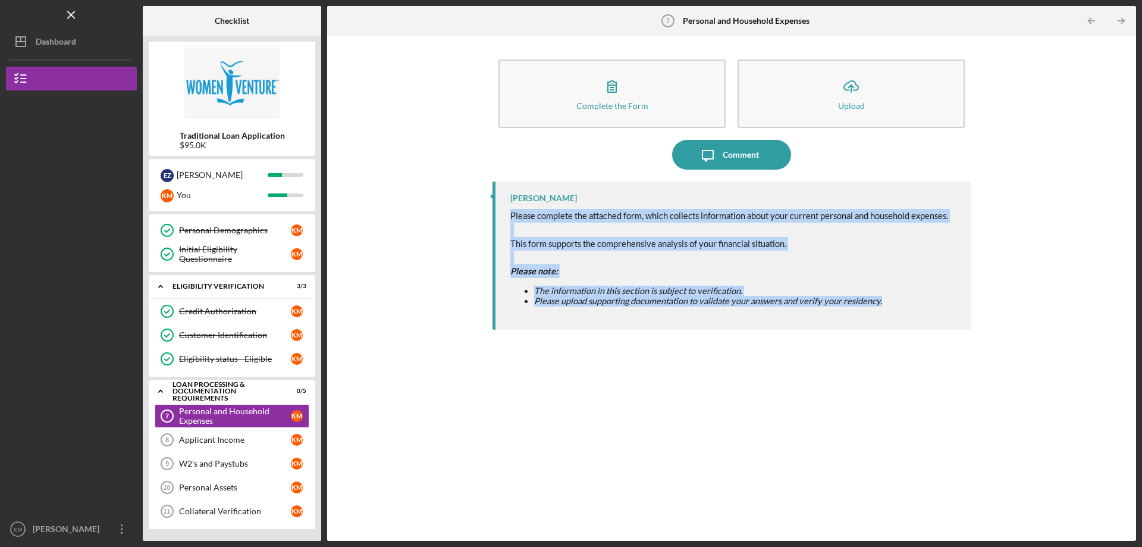
drag, startPoint x: 510, startPoint y: 217, endPoint x: 889, endPoint y: 309, distance: 390.7
click at [889, 309] on div "Hibaq Farah Please complete the attached form, which collects information about…" at bounding box center [732, 255] width 478 height 148
click at [898, 308] on div "Please complete the attached form, which collects information about your curren…" at bounding box center [729, 262] width 438 height 106
drag, startPoint x: 908, startPoint y: 300, endPoint x: 501, endPoint y: 193, distance: 420.2
click at [500, 192] on div "Hibaq Farah Please complete the attached form, which collects information about…" at bounding box center [732, 255] width 478 height 148
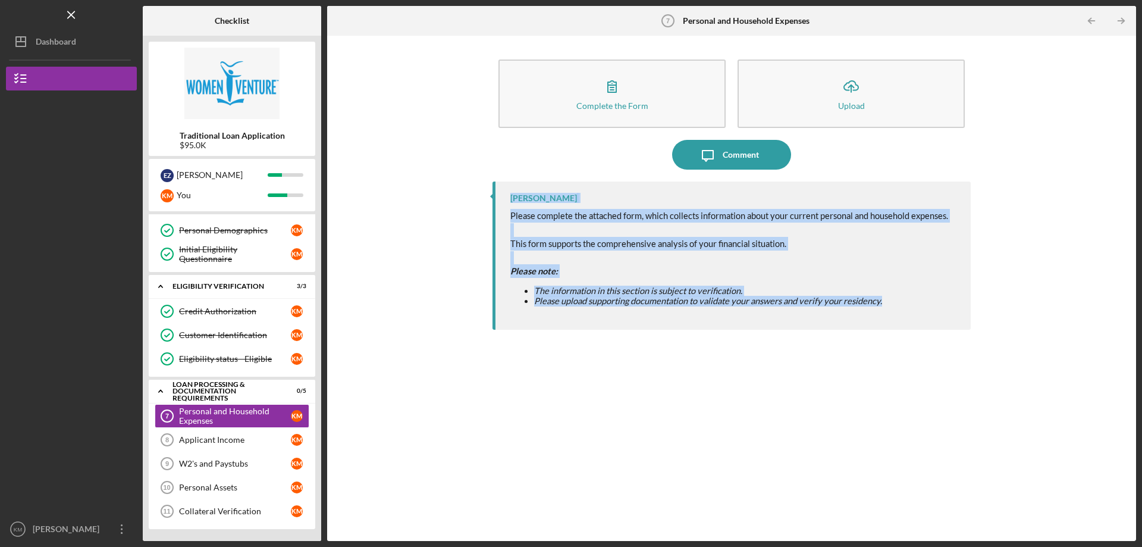
click at [766, 261] on p at bounding box center [729, 257] width 438 height 13
